Goal: Task Accomplishment & Management: Manage account settings

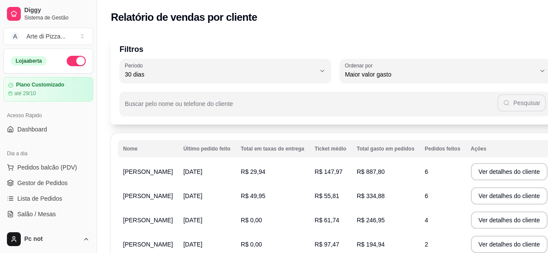
select select "30"
select select "HIGHEST_TOTAL_SPENT_WITH_ORDERS"
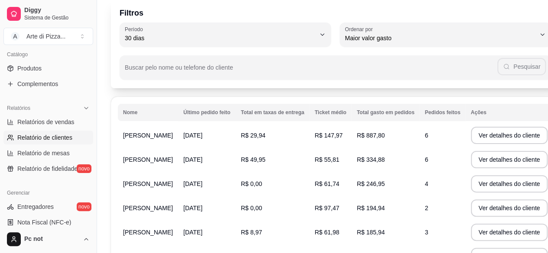
scroll to position [39, 0]
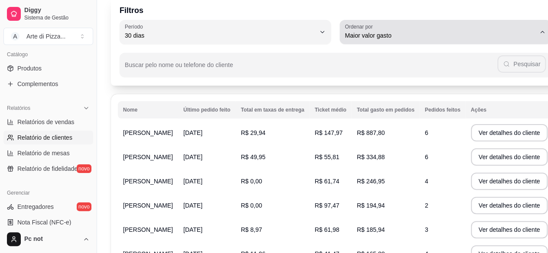
click at [353, 37] on span "Maior valor gasto" at bounding box center [440, 35] width 191 height 9
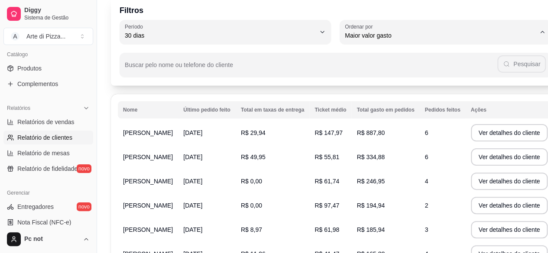
click at [353, 58] on span "Maior número de pedidos" at bounding box center [422, 56] width 169 height 8
type input "HIGHEST_ORDER_COUNT"
select select "HIGHEST_ORDER_COUNT"
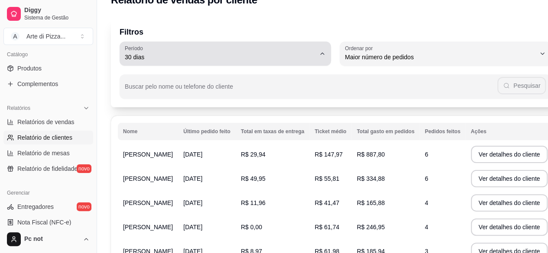
click at [319, 54] on icon "button" at bounding box center [322, 53] width 7 height 7
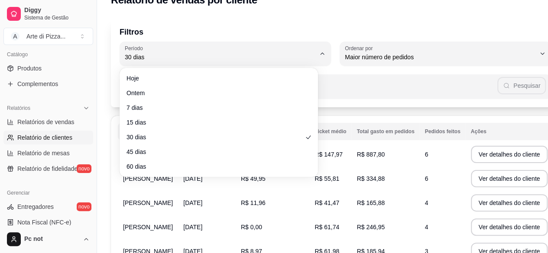
click at [281, 159] on ul "Hoje Ontem 7 dias 15 dias 30 dias 45 dias 60 dias" at bounding box center [219, 122] width 192 height 102
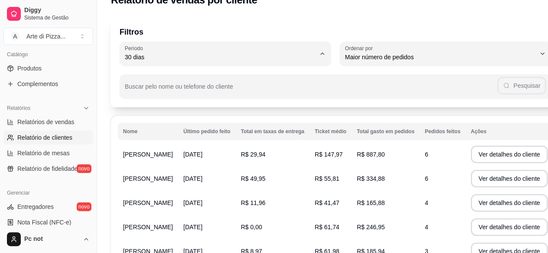
click at [280, 156] on li "45 dias" at bounding box center [219, 148] width 184 height 13
type input "45"
select select "45"
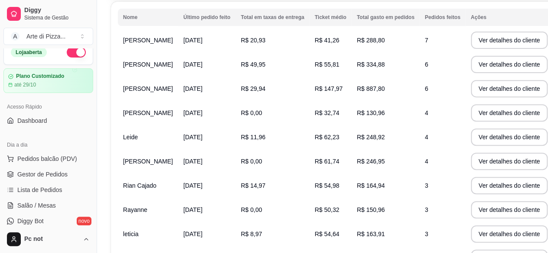
scroll to position [0, 0]
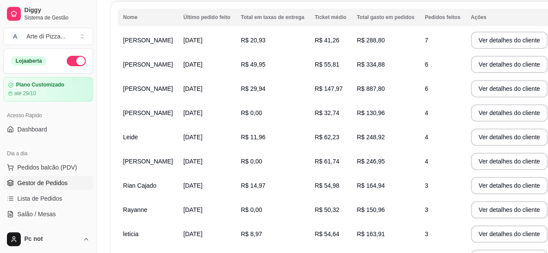
click at [65, 187] on span "Gestor de Pedidos" at bounding box center [42, 183] width 50 height 9
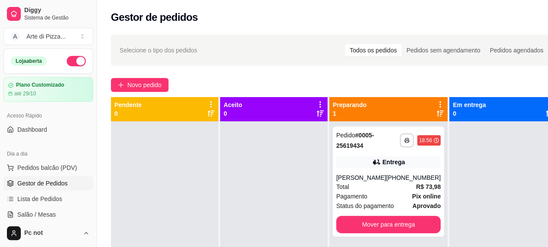
click at [65, 187] on span "Gestor de Pedidos" at bounding box center [42, 183] width 50 height 9
click at [373, 182] on div "Francisco Silva Torres" at bounding box center [361, 177] width 50 height 9
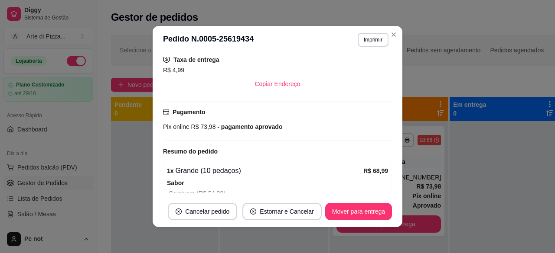
scroll to position [298, 0]
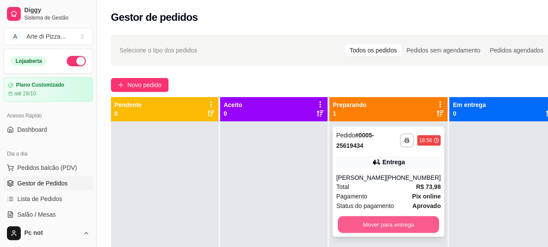
click at [401, 227] on button "Mover para entrega" at bounding box center [388, 224] width 101 height 17
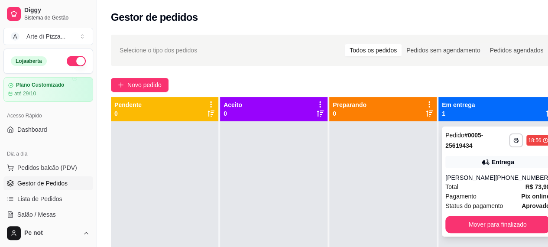
click at [500, 177] on div "(99) 98423-3994" at bounding box center [522, 177] width 55 height 9
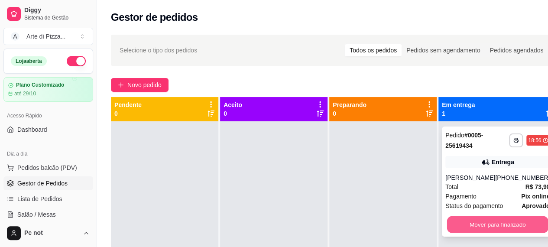
click at [493, 231] on button "Mover para finalizado" at bounding box center [497, 224] width 101 height 17
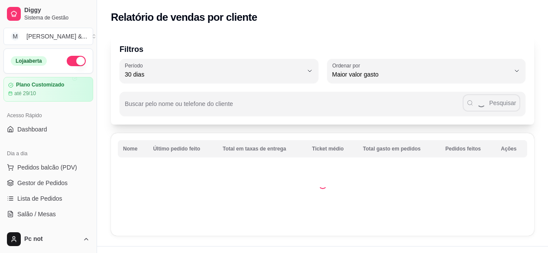
select select "30"
select select "HIGHEST_TOTAL_SPENT_WITH_ORDERS"
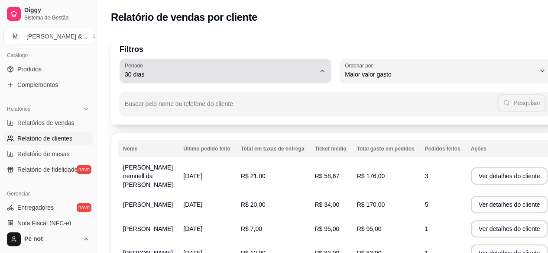
click at [309, 78] on button "Período 30 dias" at bounding box center [225, 71] width 211 height 24
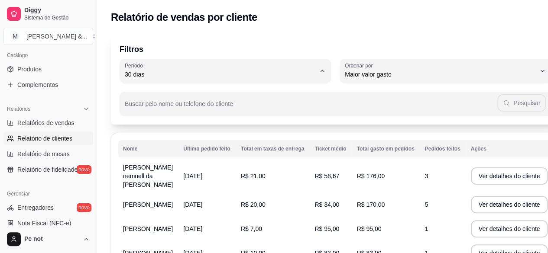
click at [283, 182] on span "60 dias" at bounding box center [214, 180] width 169 height 8
type input "60"
select select "60"
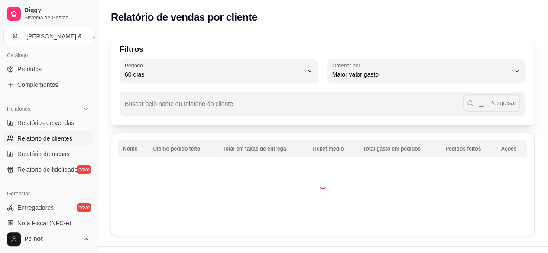
scroll to position [8, 0]
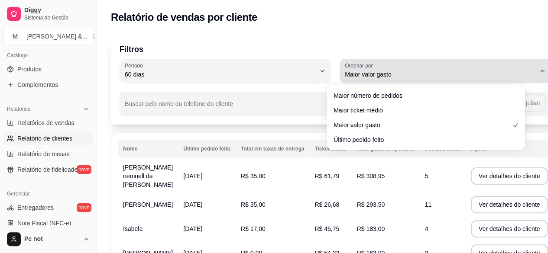
click at [497, 71] on span "Maior valor gasto" at bounding box center [440, 74] width 191 height 9
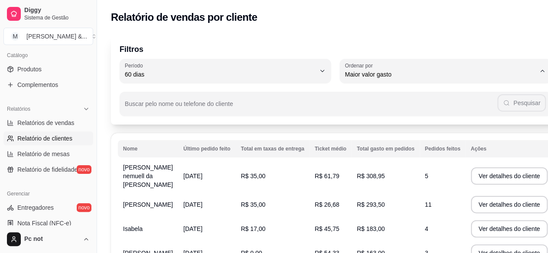
click at [479, 101] on li "Maior número de pedidos" at bounding box center [426, 95] width 184 height 13
type input "HIGHEST_ORDER_COUNT"
select select "HIGHEST_ORDER_COUNT"
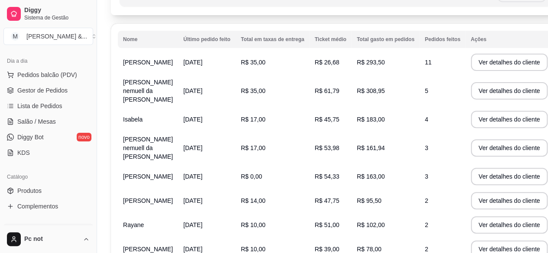
scroll to position [0, 0]
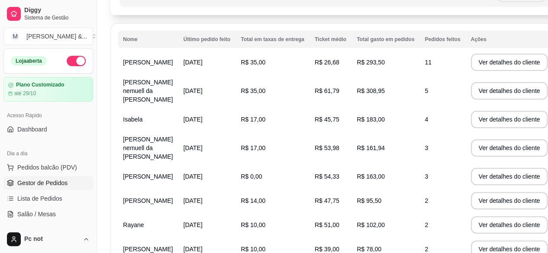
click at [52, 182] on span "Gestor de Pedidos" at bounding box center [42, 183] width 50 height 9
